Goal: Information Seeking & Learning: Learn about a topic

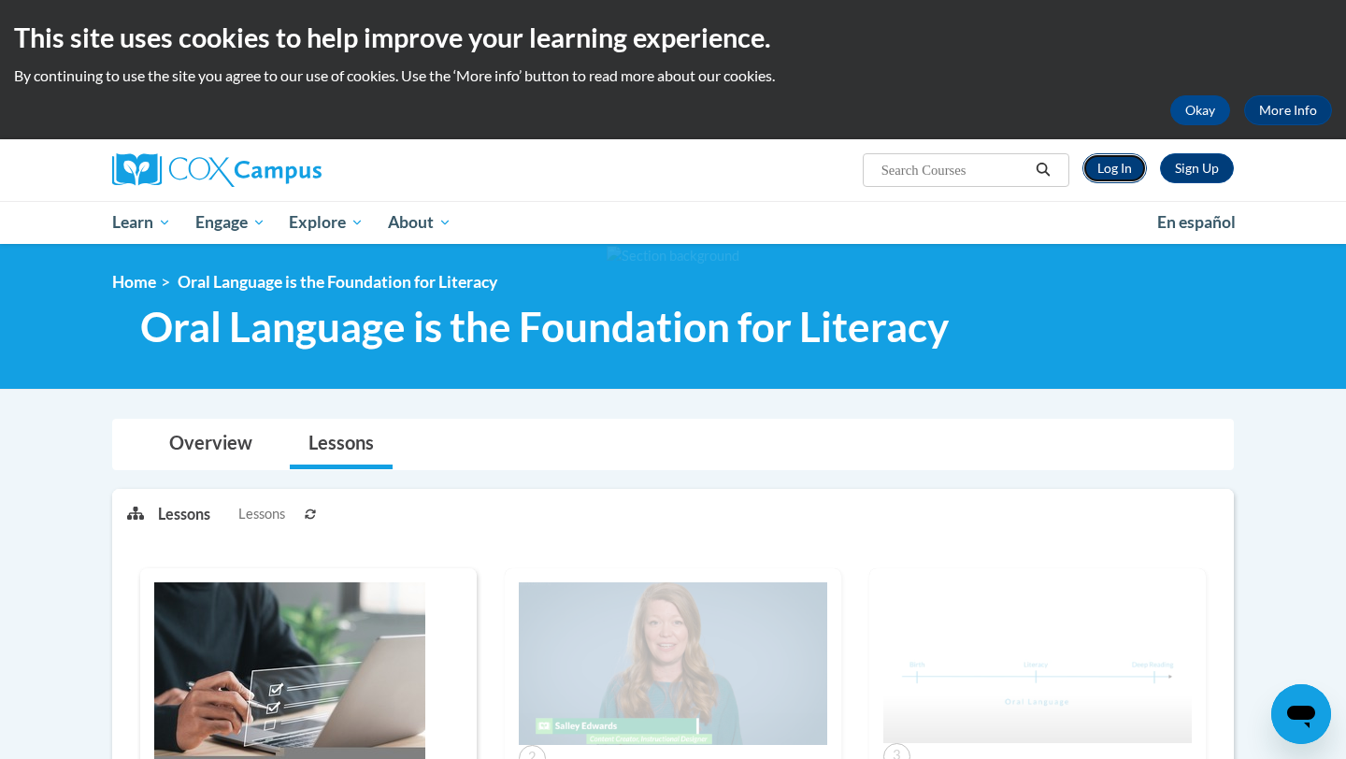
click at [1127, 177] on link "Log In" at bounding box center [1114, 168] width 64 height 30
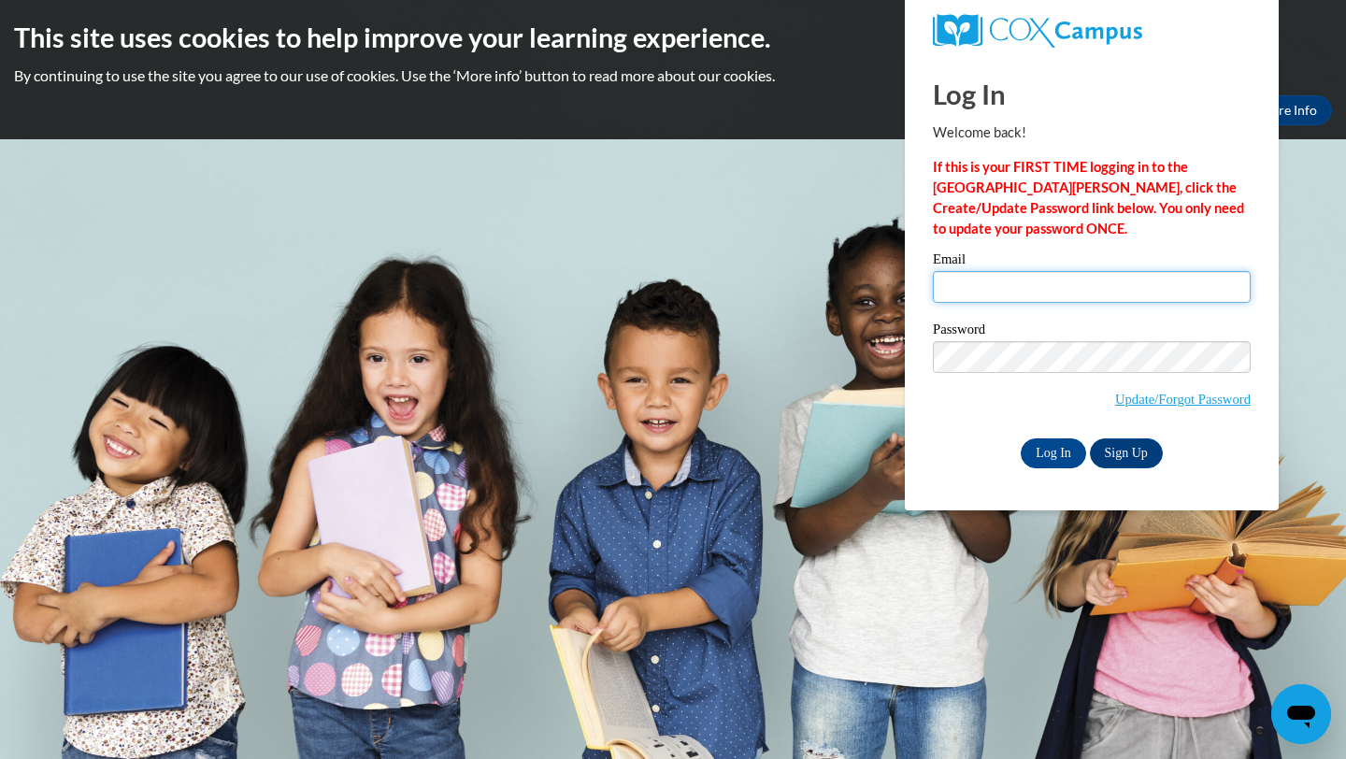
click at [959, 283] on input "Email" at bounding box center [1092, 287] width 318 height 32
type input "neeley.carter@carrollcountyschools.com"
click at [1048, 455] on input "Log In" at bounding box center [1053, 453] width 65 height 30
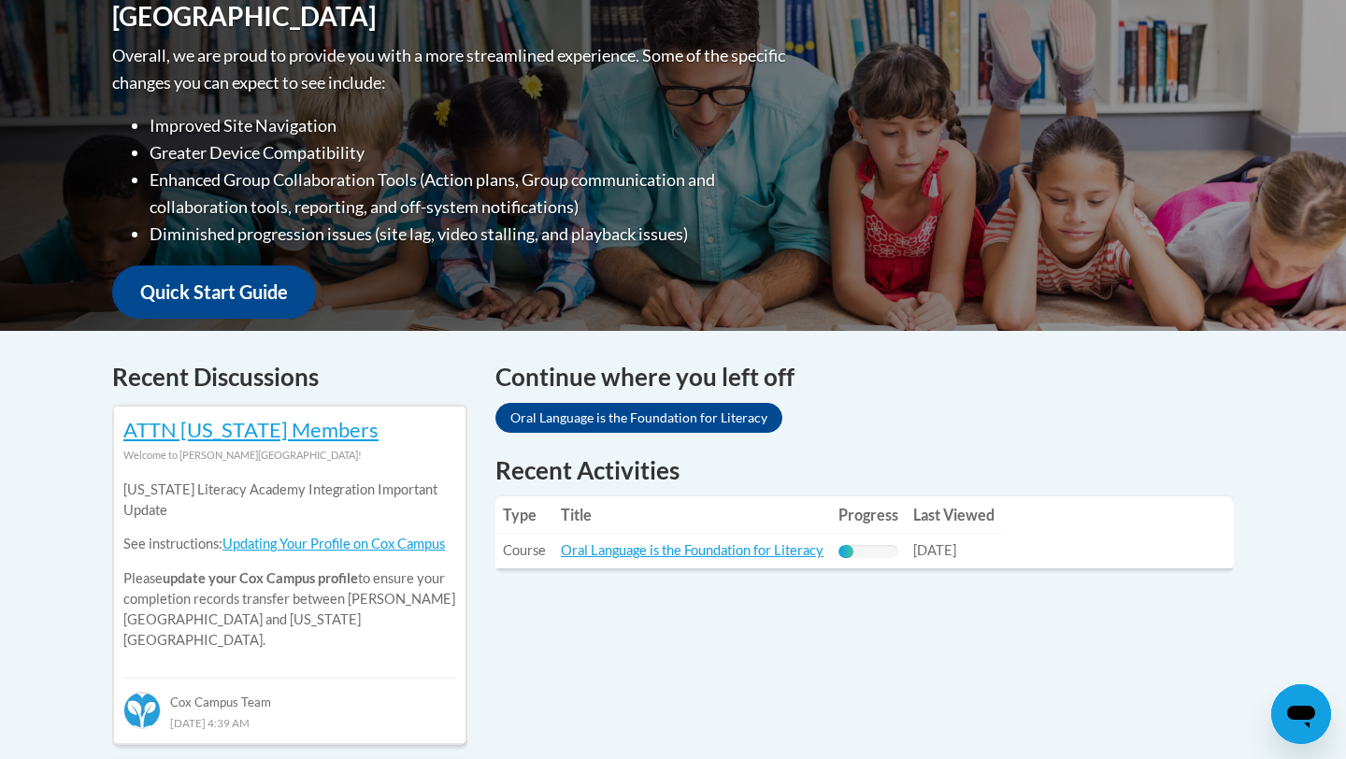
scroll to position [476, 0]
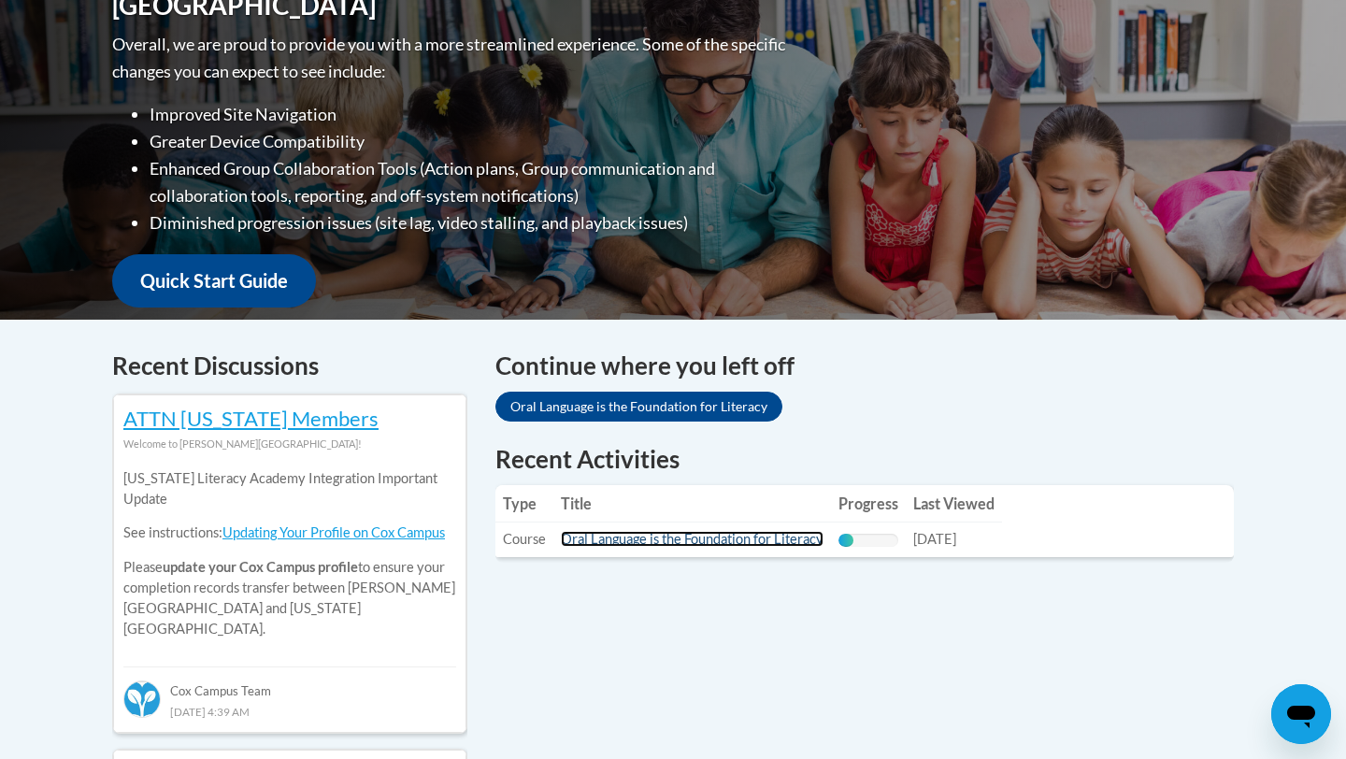
click at [713, 543] on link "Oral Language is the Foundation for Literacy" at bounding box center [692, 539] width 263 height 16
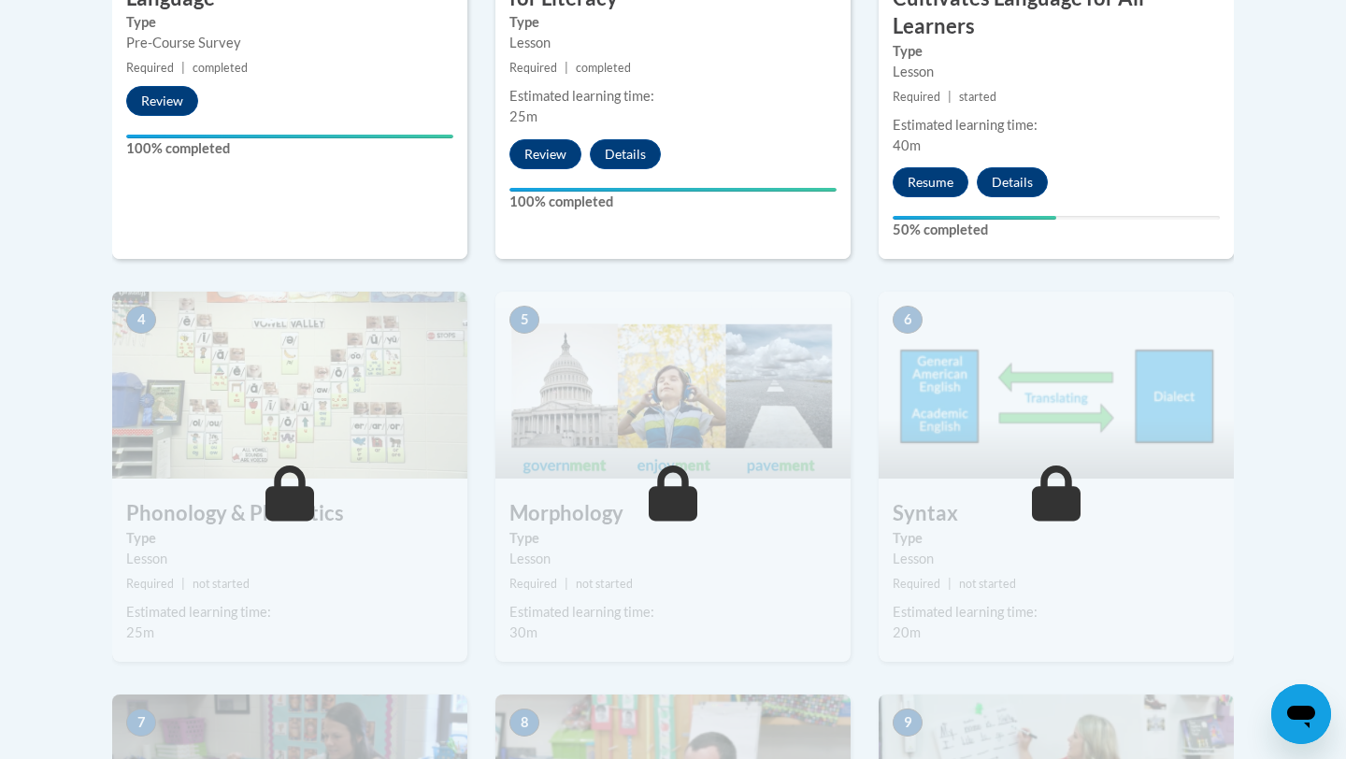
scroll to position [881, 0]
click at [929, 179] on button "Resume" at bounding box center [931, 181] width 76 height 30
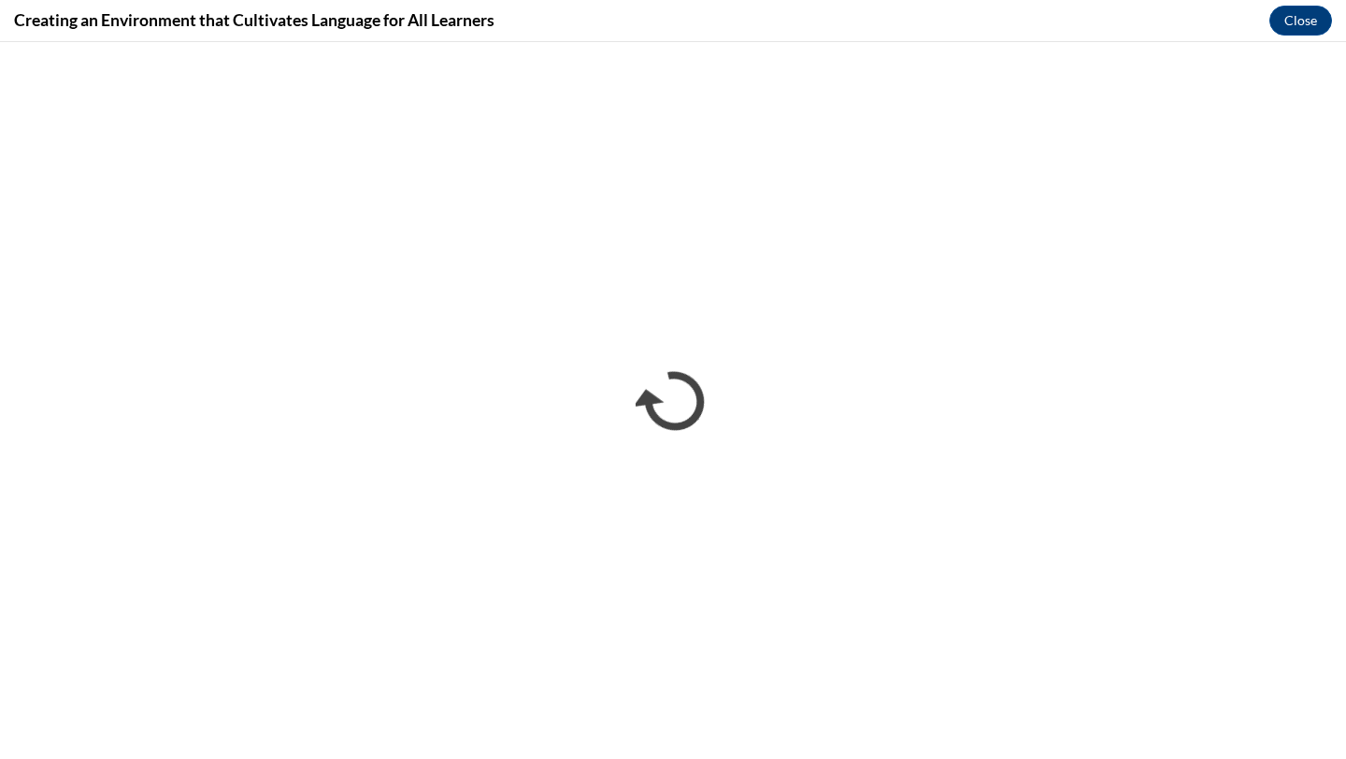
scroll to position [0, 0]
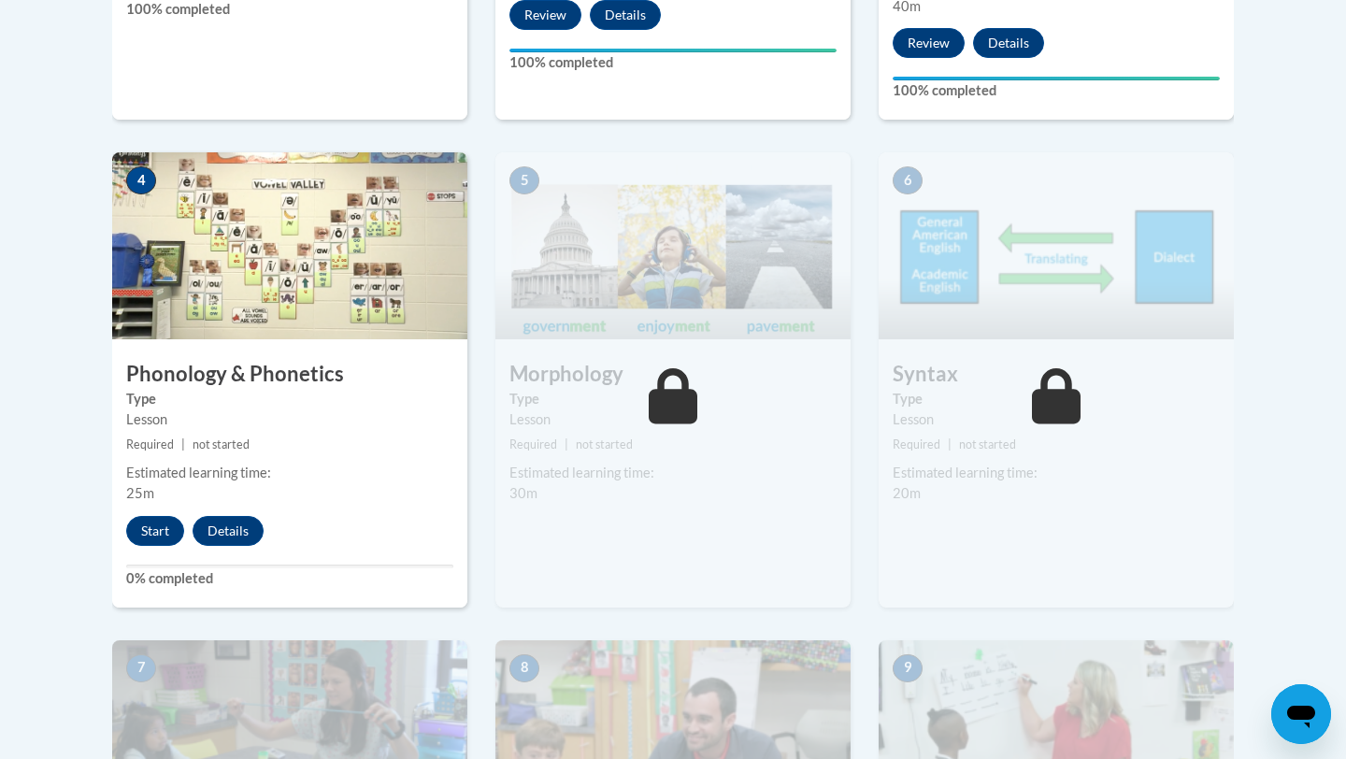
scroll to position [1022, 0]
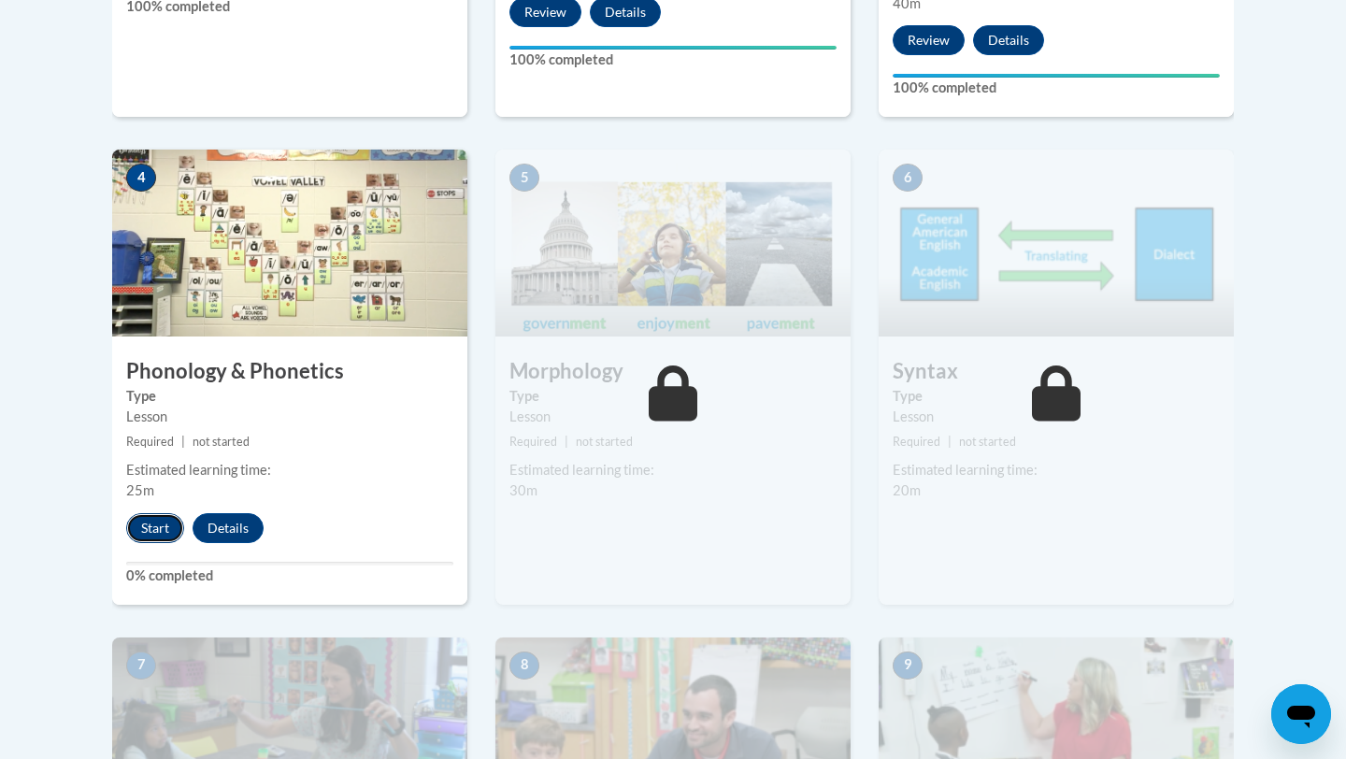
click at [150, 525] on button "Start" at bounding box center [155, 528] width 58 height 30
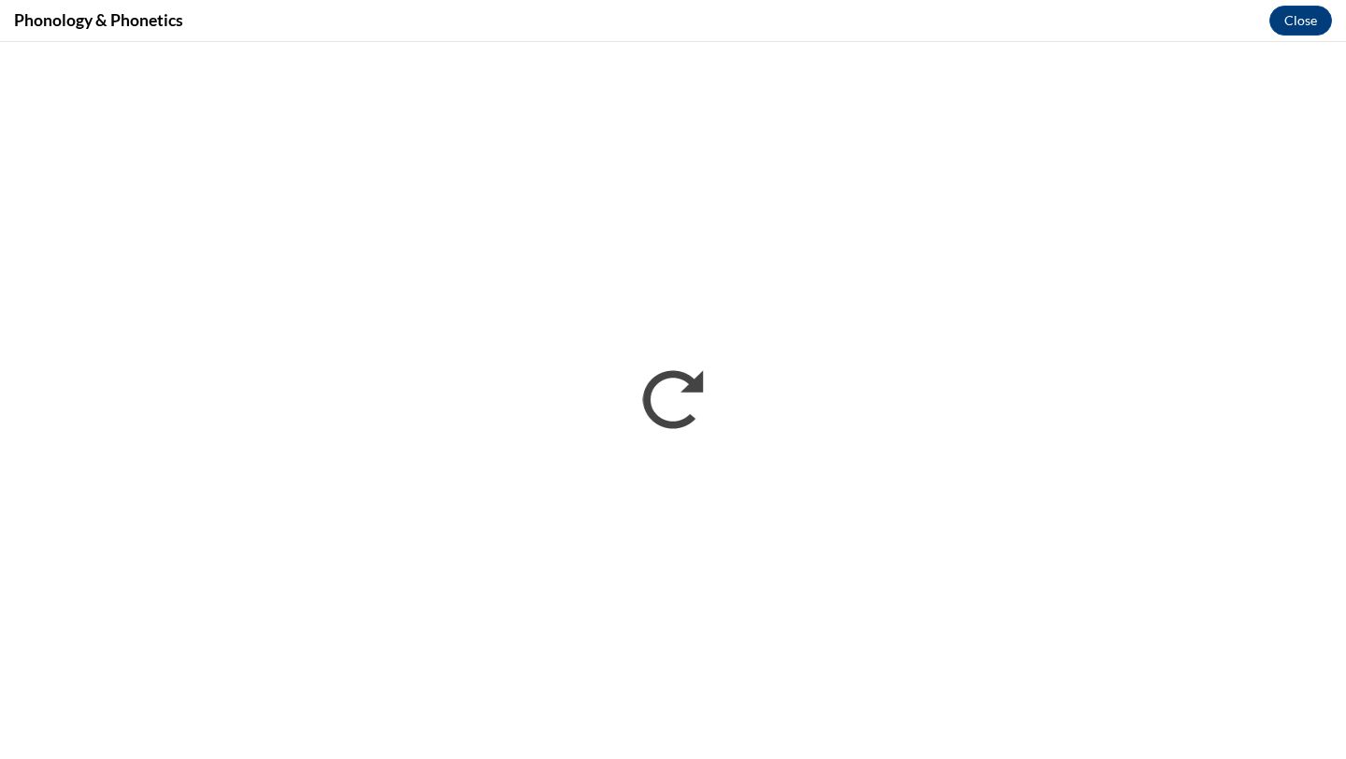
scroll to position [0, 0]
